Goal: Transaction & Acquisition: Purchase product/service

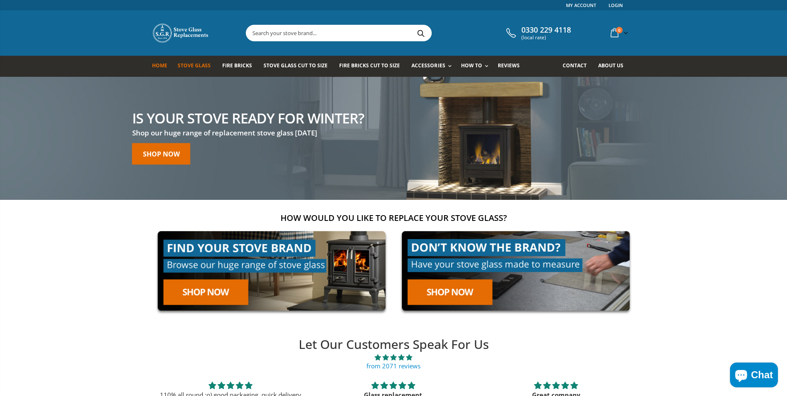
click at [196, 66] on span "Stove Glass" at bounding box center [194, 65] width 33 height 7
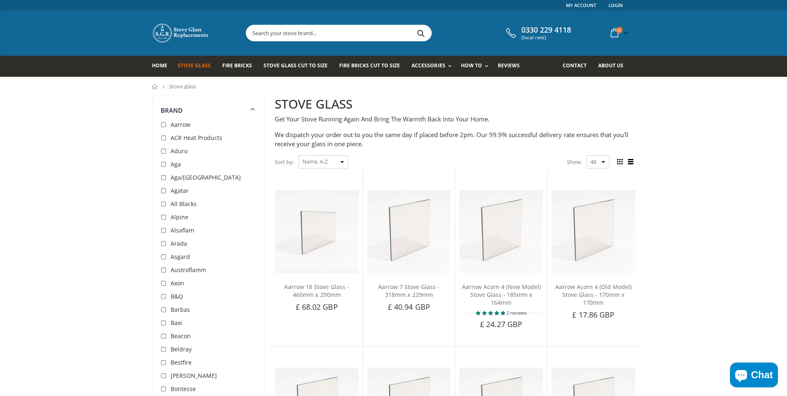
scroll to position [41, 0]
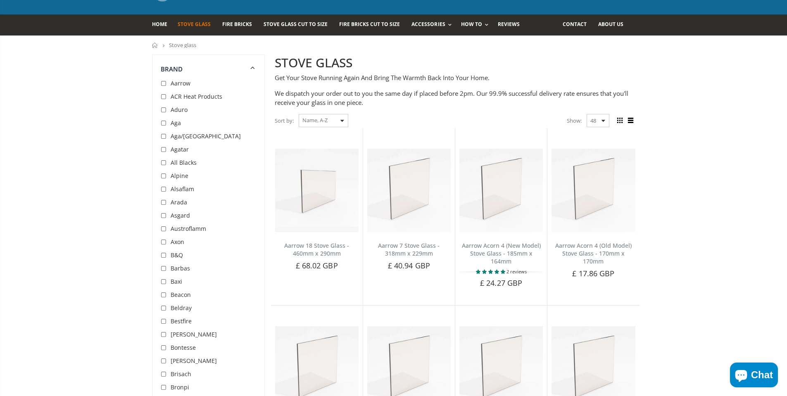
click at [602, 119] on div "Show: 48 24 36 All" at bounding box center [588, 120] width 43 height 13
click at [602, 123] on div "Show: 48 24 36 All" at bounding box center [588, 120] width 43 height 13
click at [602, 120] on div "Show: 48 24 36 All" at bounding box center [588, 120] width 43 height 13
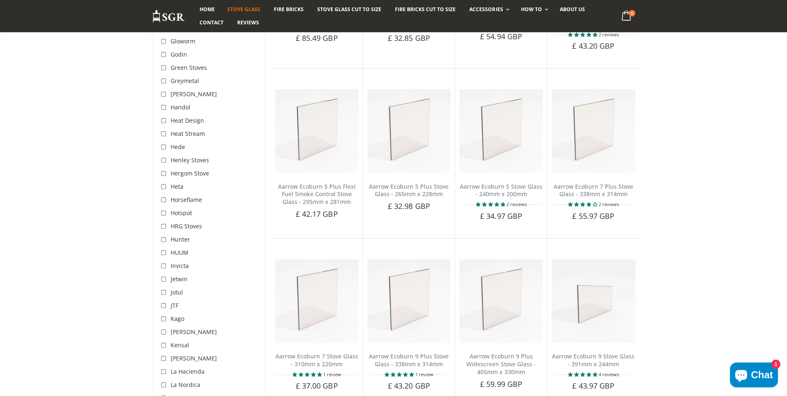
scroll to position [1156, 0]
